Goal: Task Accomplishment & Management: Manage account settings

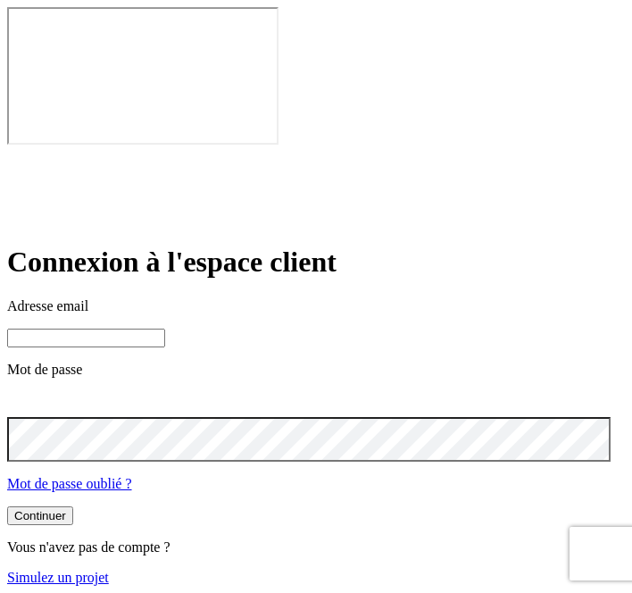
click at [97, 298] on div "Adresse email Mot de passe Mot de passe oublié ?" at bounding box center [316, 395] width 618 height 194
click at [98, 329] on input at bounding box center [86, 338] width 158 height 19
paste input "[PERSON_NAME][DOMAIN_NAME][EMAIL_ADDRESS][DOMAIN_NAME]"
type input "[PERSON_NAME][DOMAIN_NAME][EMAIL_ADDRESS][DOMAIN_NAME]"
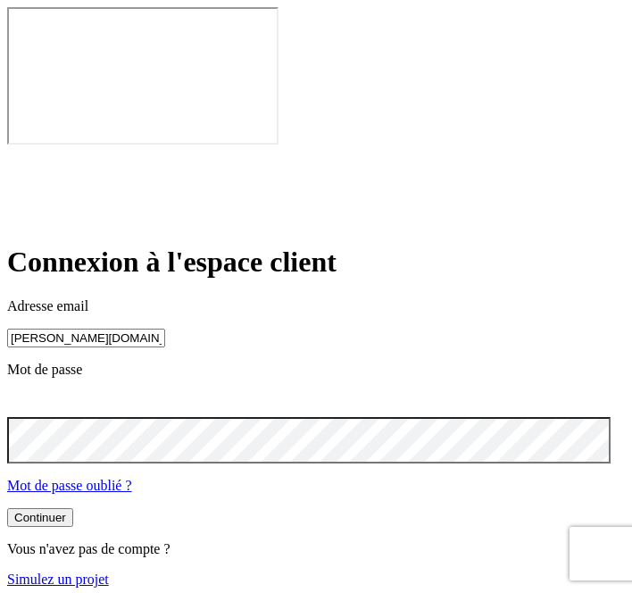
click at [7, 508] on button "Continuer" at bounding box center [40, 517] width 66 height 19
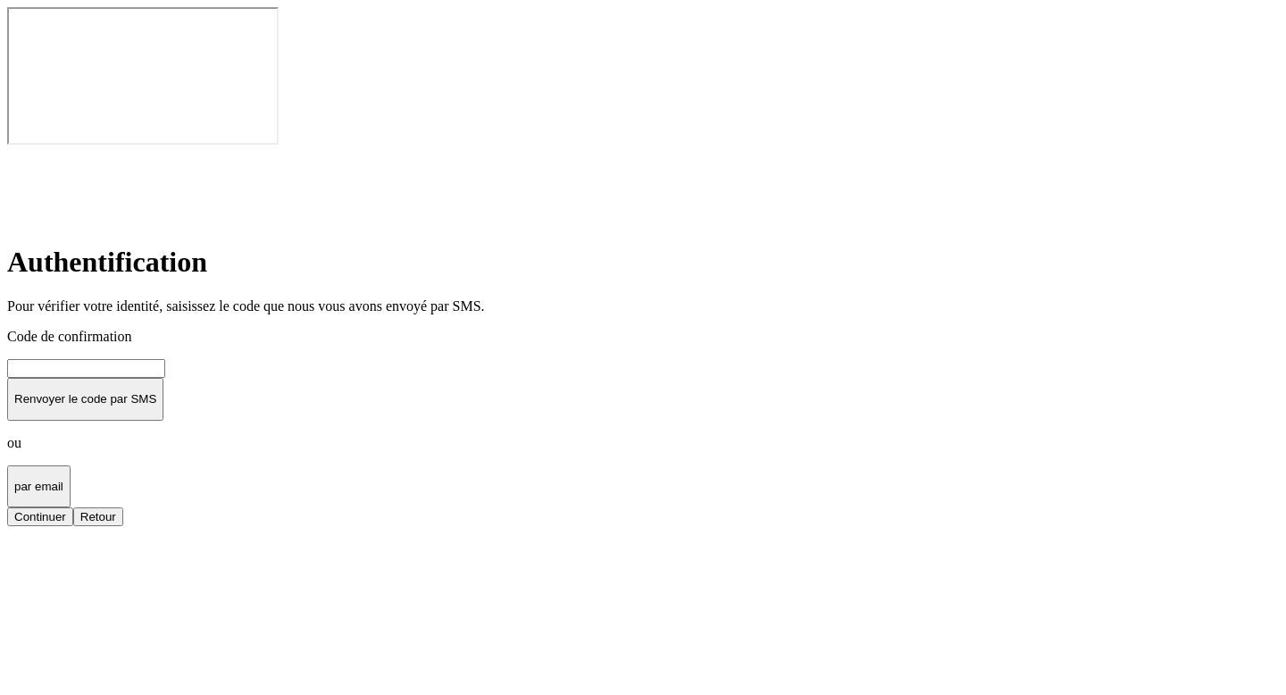
click at [165, 359] on input at bounding box center [86, 368] width 158 height 19
type input "000000"
click at [73, 507] on button "Continuer" at bounding box center [40, 516] width 66 height 19
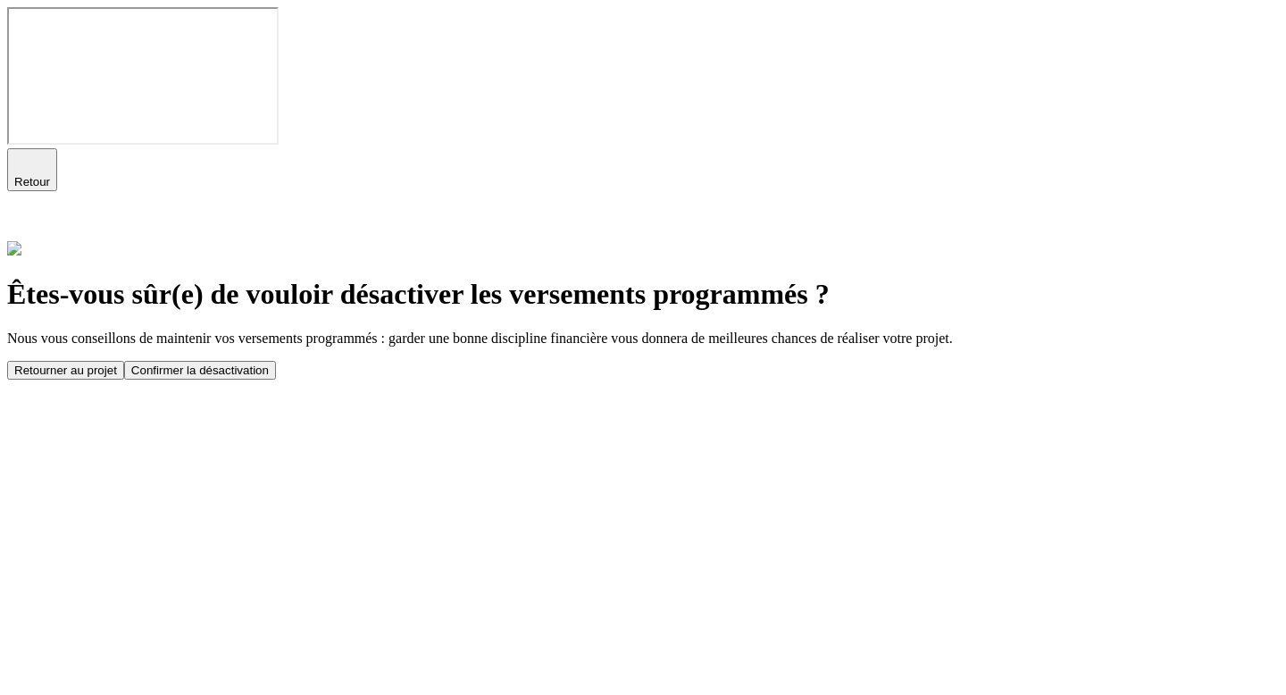
click at [276, 361] on button "Confirmer la désactivation" at bounding box center [200, 370] width 152 height 19
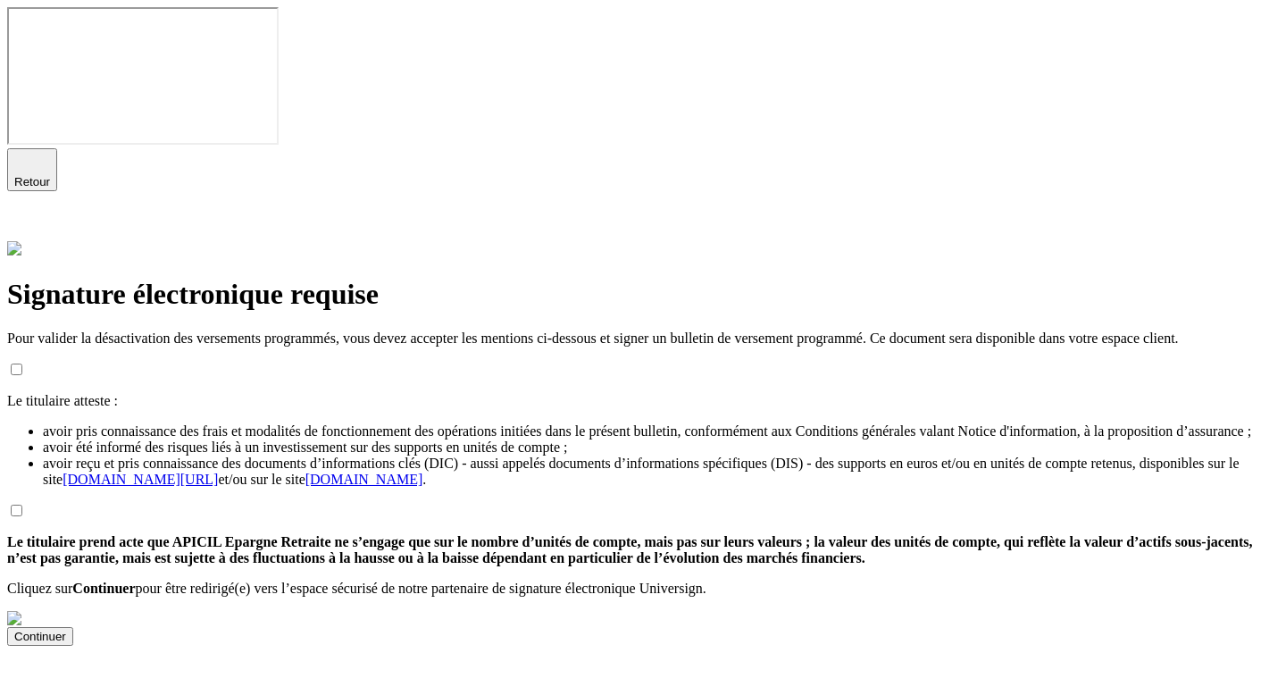
scroll to position [29, 0]
click at [22, 505] on input "checkbox" at bounding box center [17, 511] width 12 height 12
checkbox input "true"
click at [22, 364] on input "checkbox" at bounding box center [17, 370] width 12 height 12
checkbox input "true"
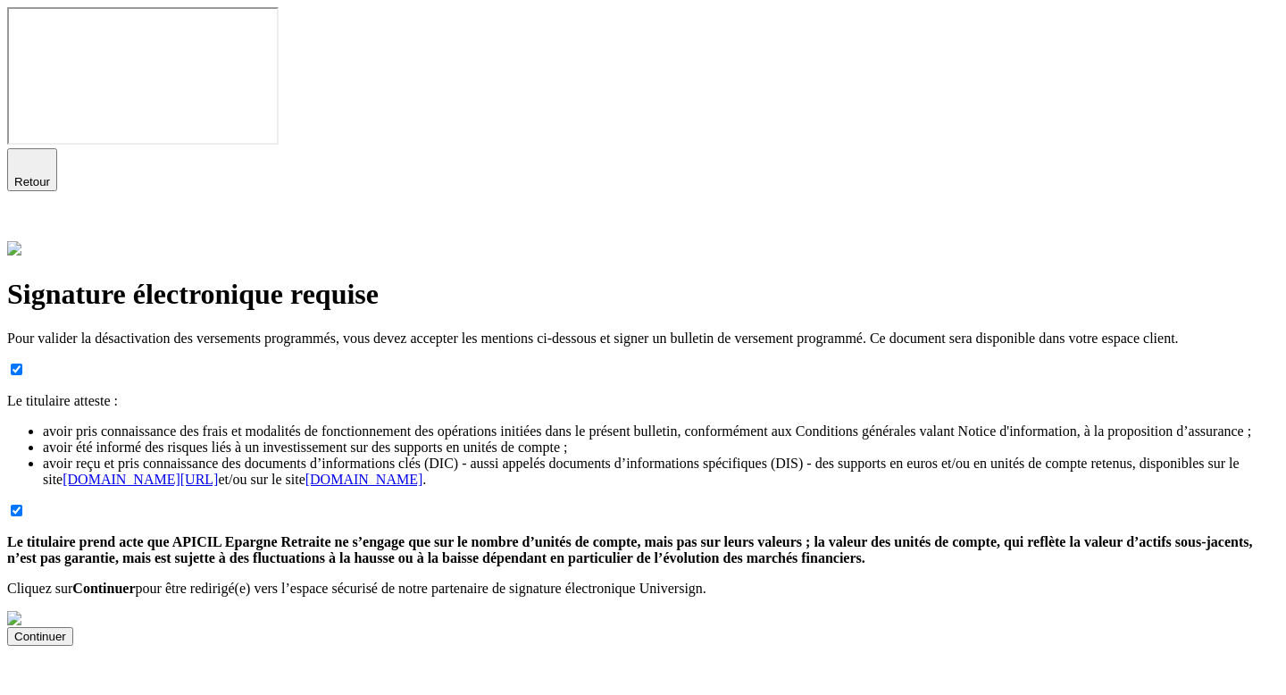
scroll to position [144, 0]
click at [66, 630] on div "Continuer" at bounding box center [40, 636] width 52 height 13
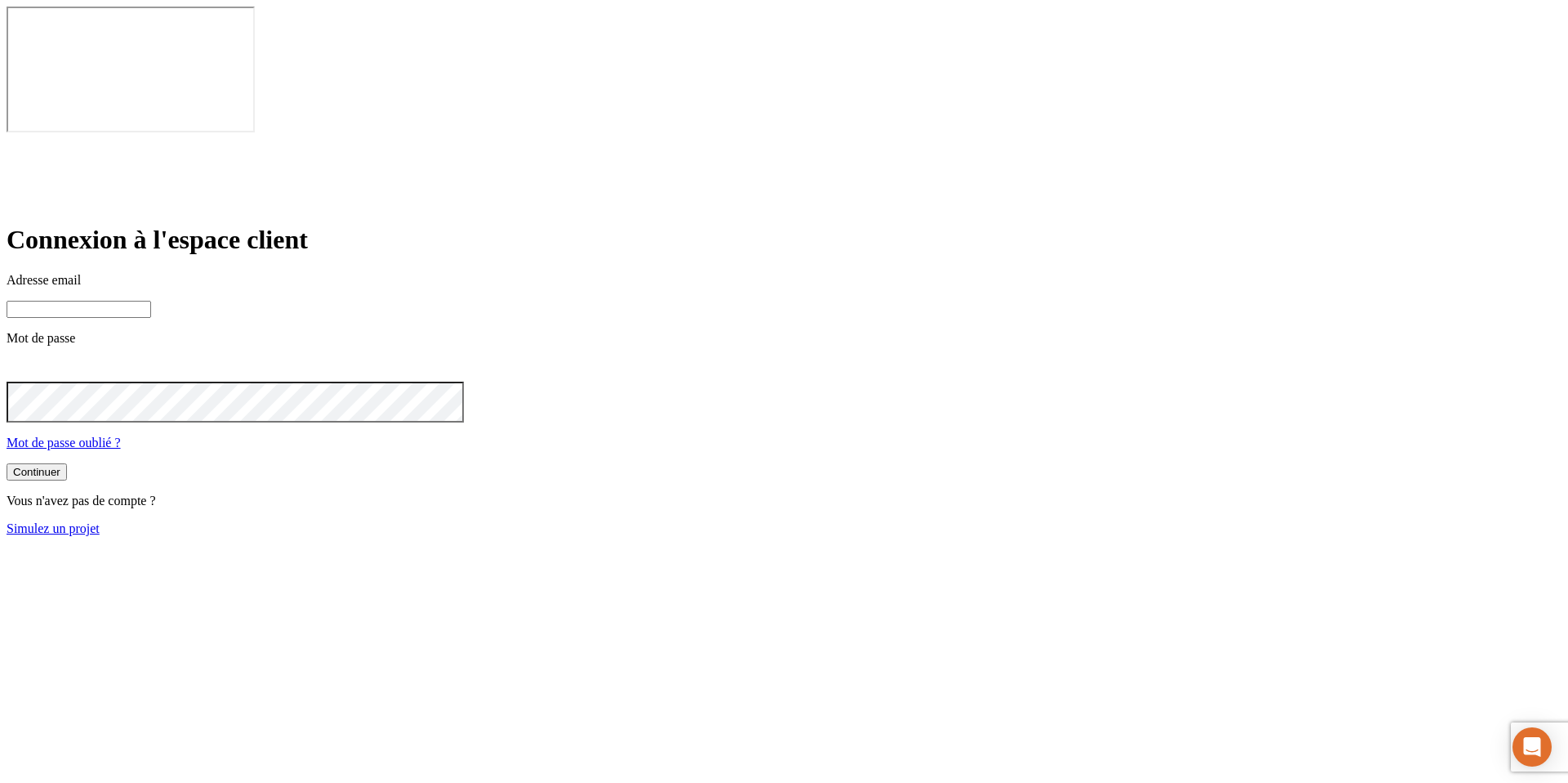
click at [151, 301] on input at bounding box center [79, 309] width 144 height 17
paste input "[PERSON_NAME][DOMAIN_NAME][EMAIL_ADDRESS][DOMAIN_NAME]"
type input "[PERSON_NAME][DOMAIN_NAME][EMAIL_ADDRESS][DOMAIN_NAME]"
click at [151, 301] on input at bounding box center [79, 309] width 144 height 17
paste input "james.bond+2988@nalo.fr"
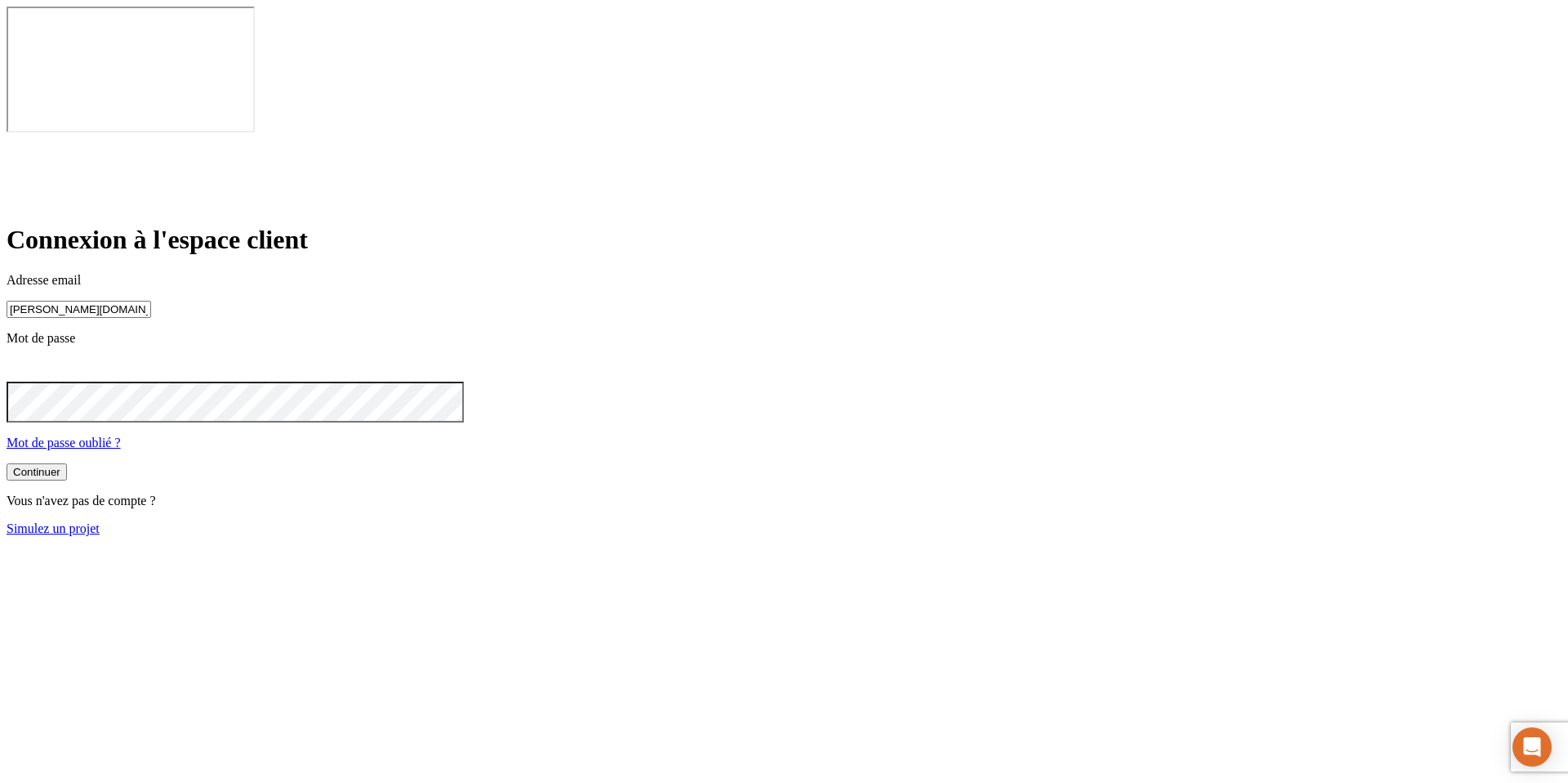
type input "james.bond+2988@nalo.fr"
click at [6, 465] on button "Continuer" at bounding box center [37, 473] width 60 height 17
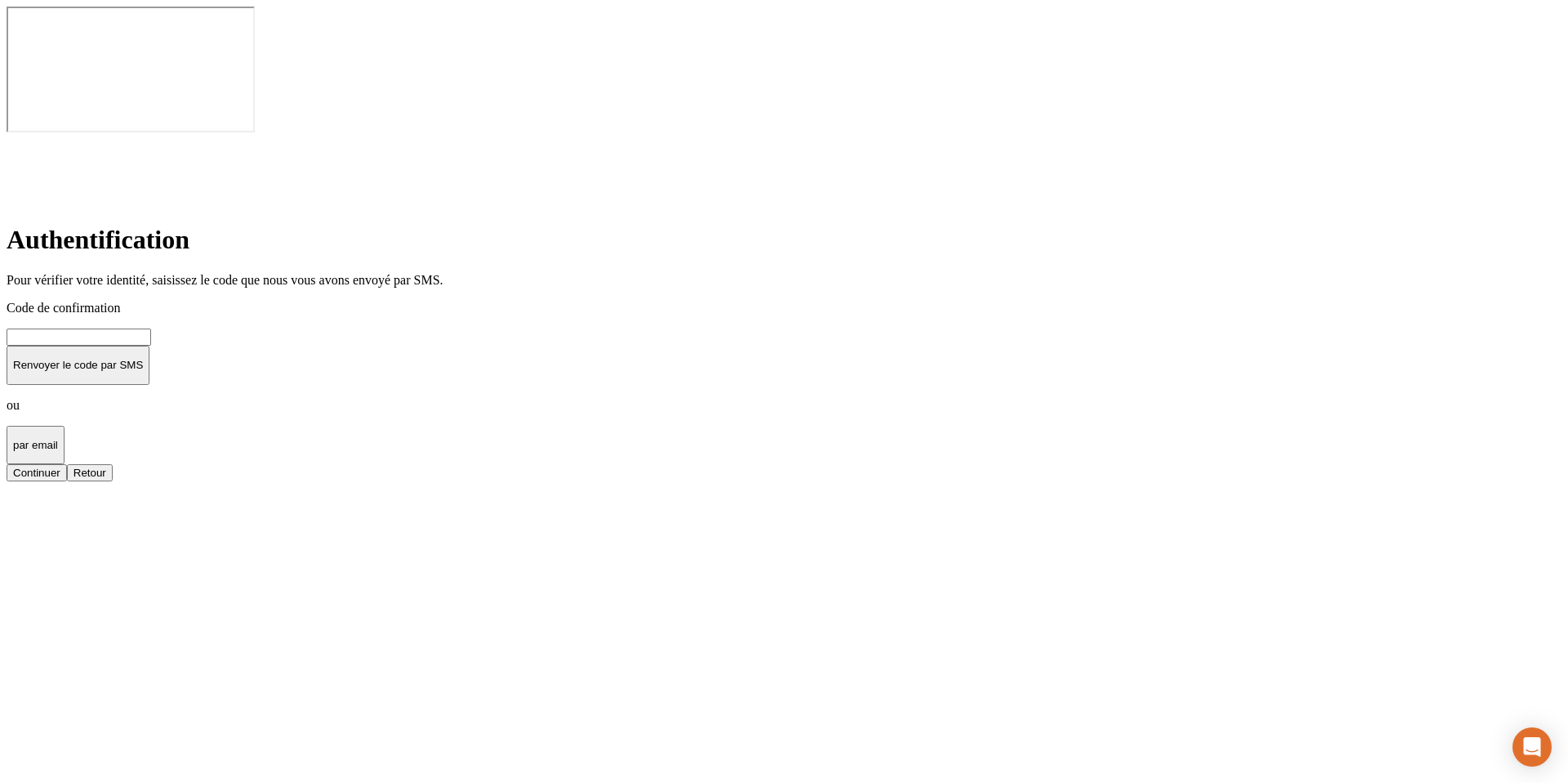
click at [151, 328] on input at bounding box center [79, 337] width 144 height 17
type input "000000"
click at [6, 464] on button "Continuer" at bounding box center [37, 472] width 60 height 17
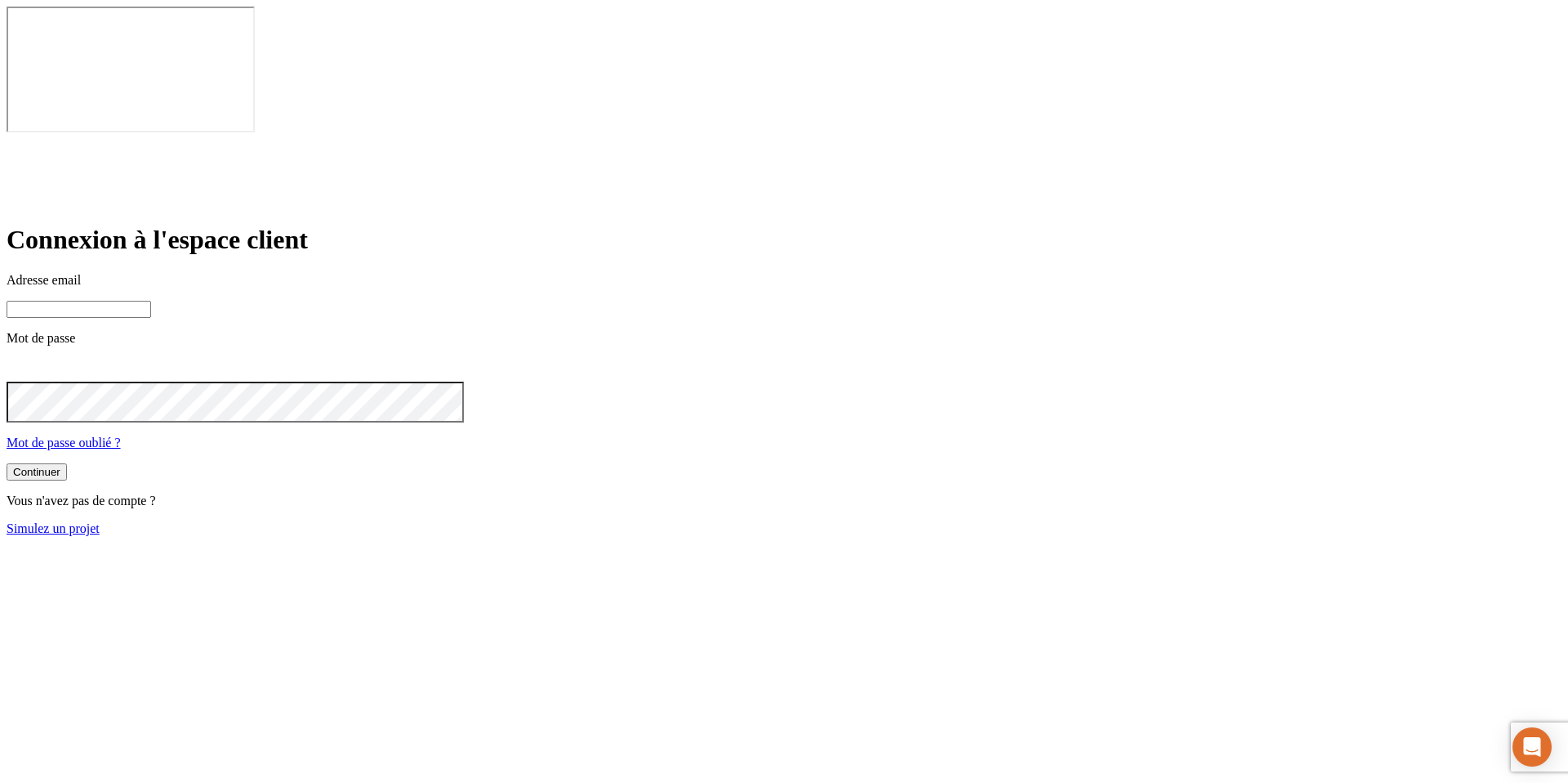
click at [151, 301] on input at bounding box center [79, 309] width 144 height 17
paste input "james.bond+2988@nalo.fr"
type input "james.bond+2988@nalo.fr"
click at [6, 465] on button "Continuer" at bounding box center [37, 473] width 60 height 17
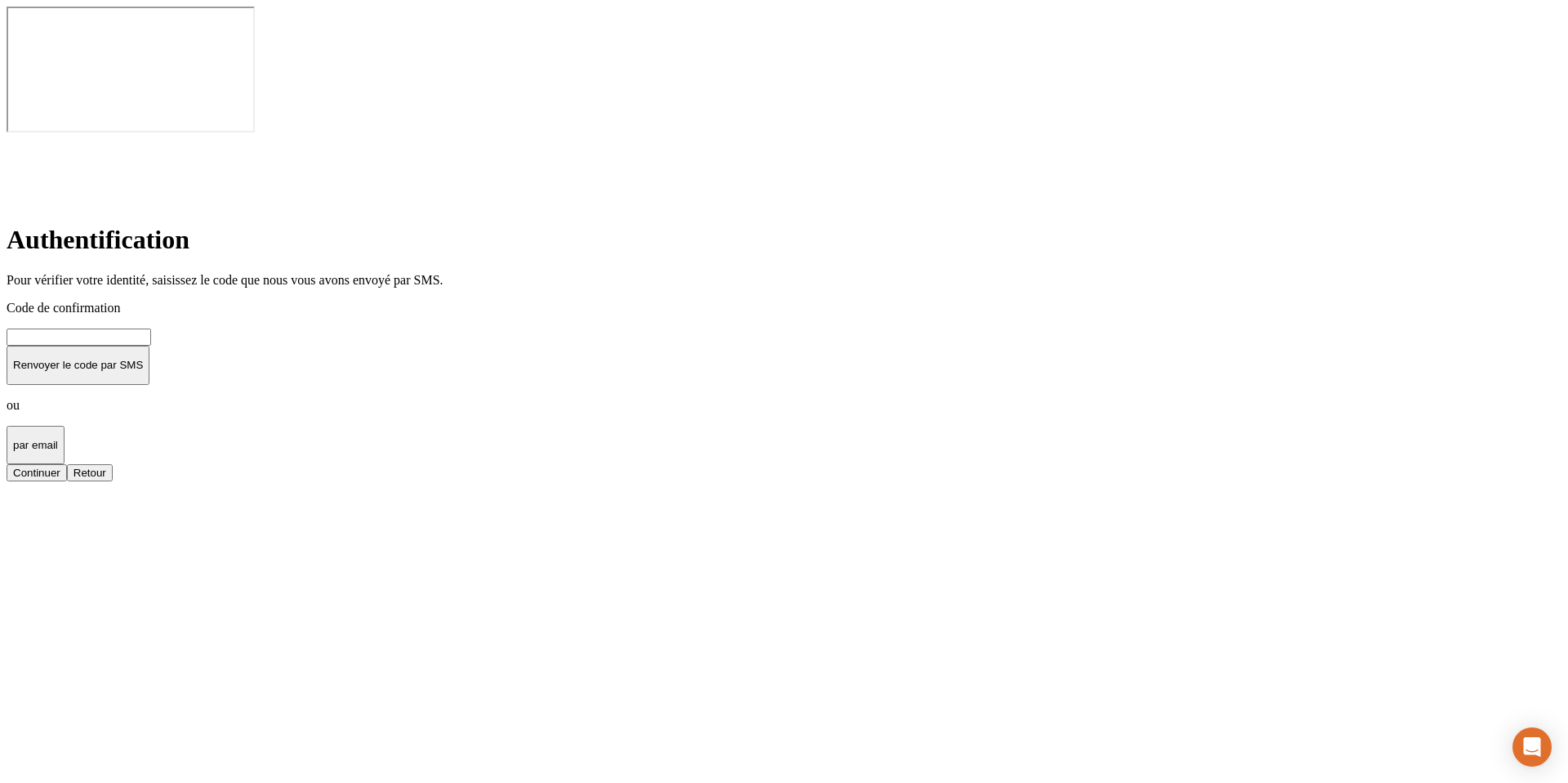
click at [151, 328] on input at bounding box center [79, 337] width 144 height 17
type input "000000"
click at [67, 464] on button "Continuer" at bounding box center [37, 472] width 60 height 17
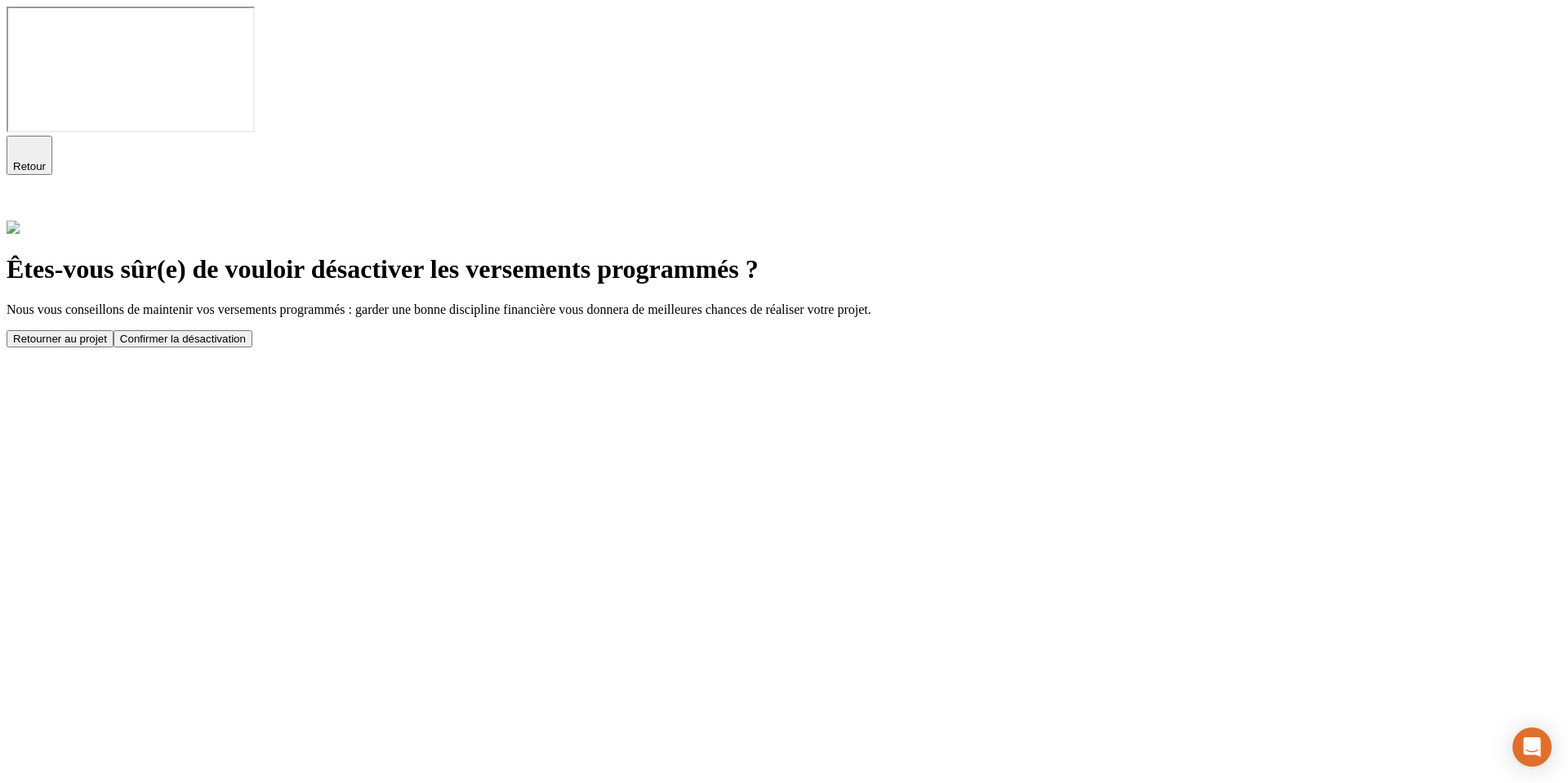
click at [246, 333] on div "Confirmer la désactivation" at bounding box center [183, 338] width 126 height 12
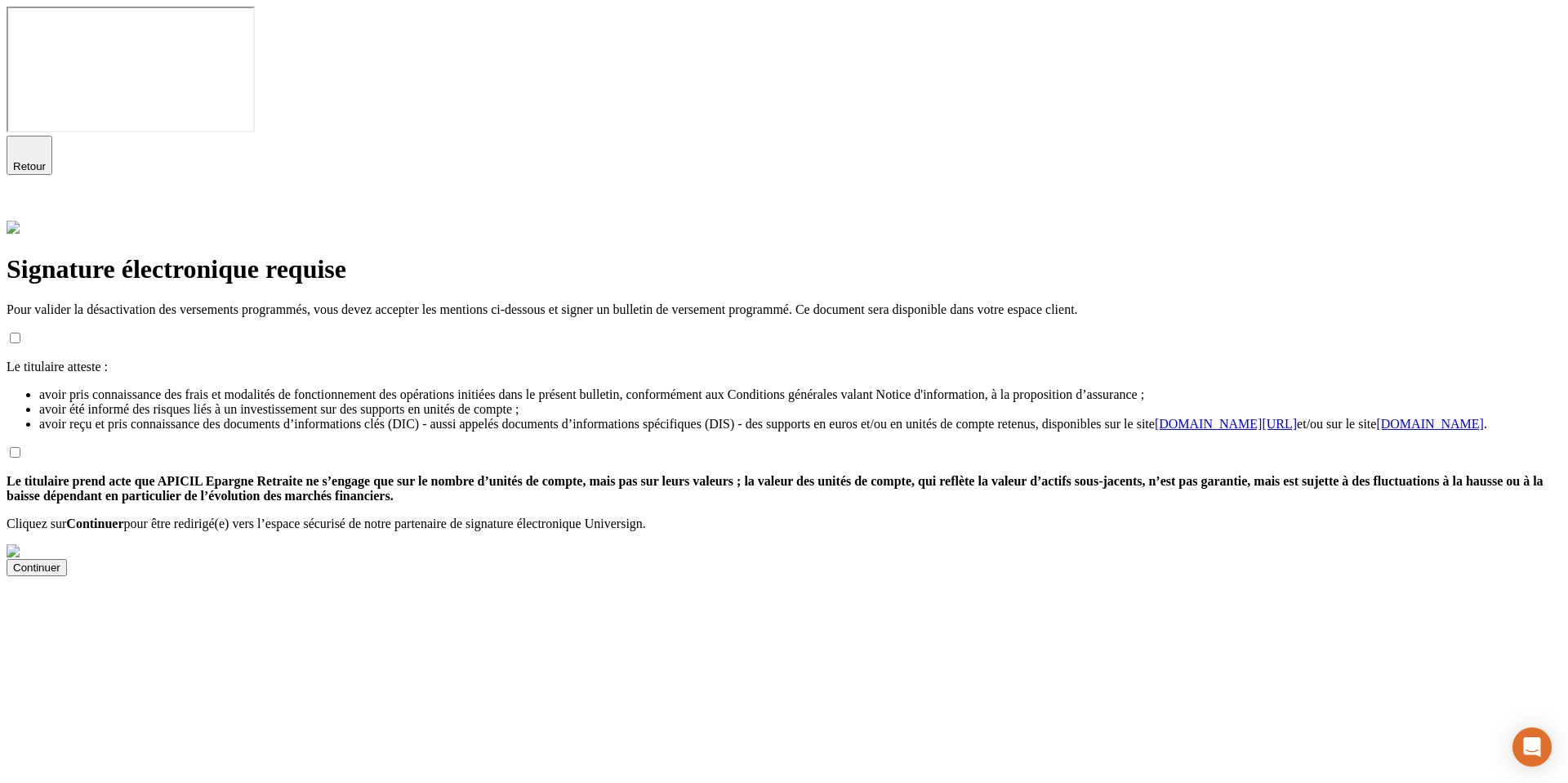
click at [20, 447] on input "checkbox" at bounding box center [16, 453] width 11 height 11
checkbox input "true"
click at [20, 333] on input "checkbox" at bounding box center [16, 338] width 11 height 11
checkbox input "true"
click at [60, 574] on div "Continuer" at bounding box center [37, 567] width 48 height 12
